Goal: Find specific page/section: Find specific page/section

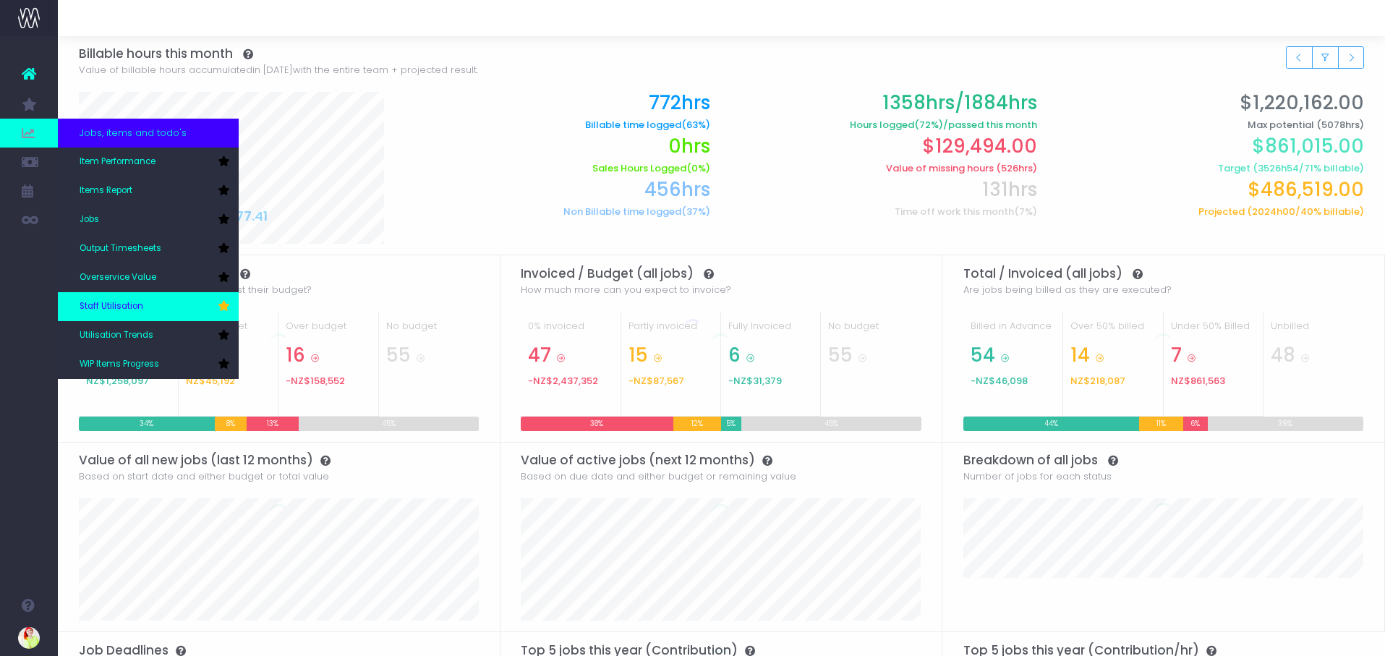
click at [119, 309] on span "Staff Utilisation" at bounding box center [112, 306] width 64 height 13
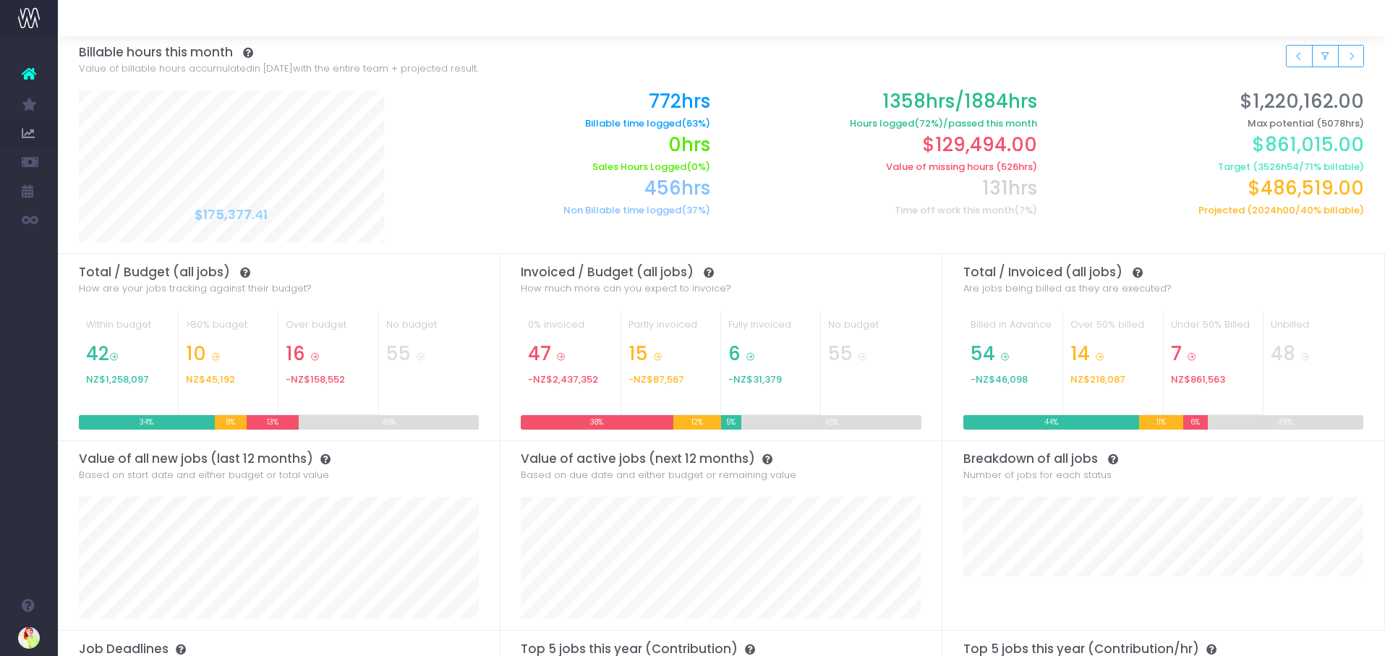
scroll to position [5, 0]
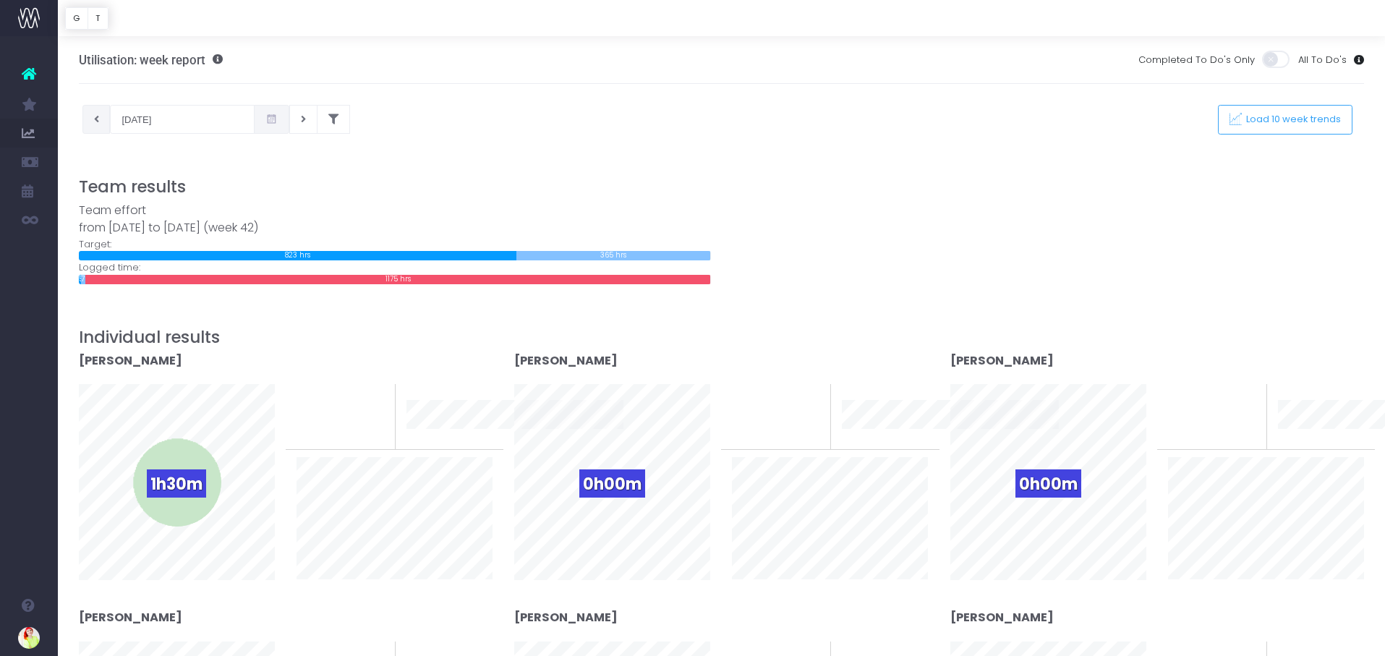
click at [99, 122] on button at bounding box center [96, 119] width 28 height 29
type input "05-10-2025"
